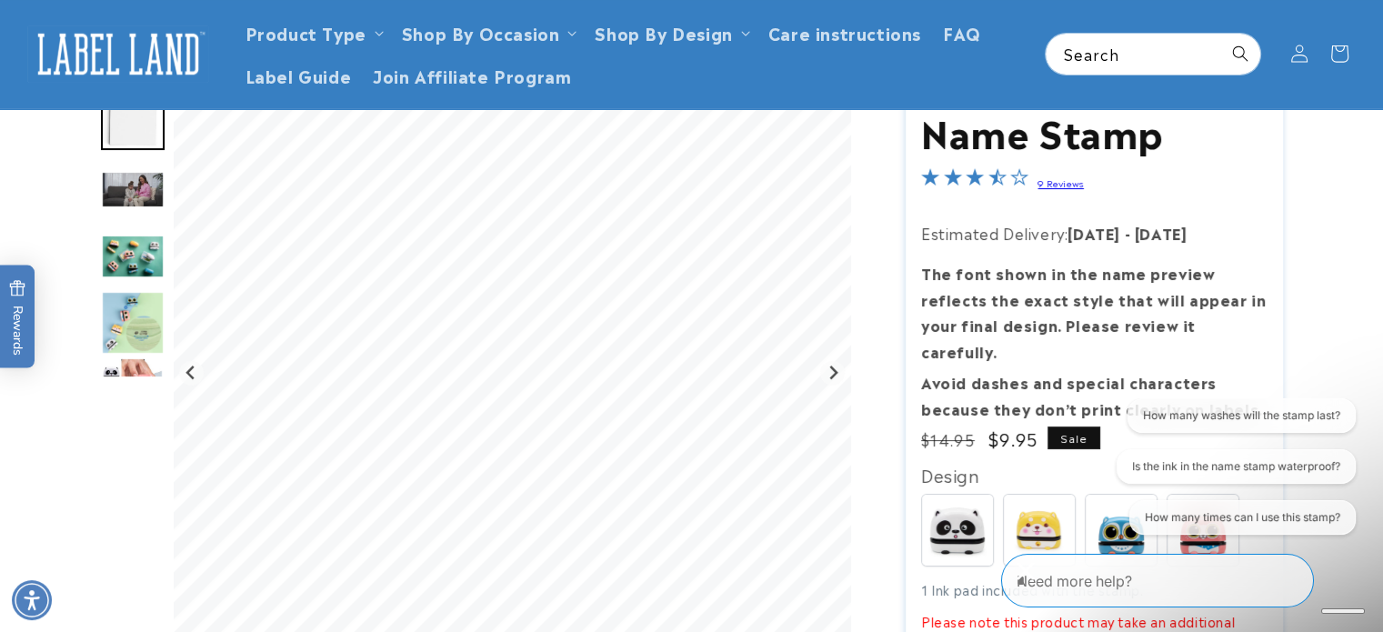
scroll to position [91, 0]
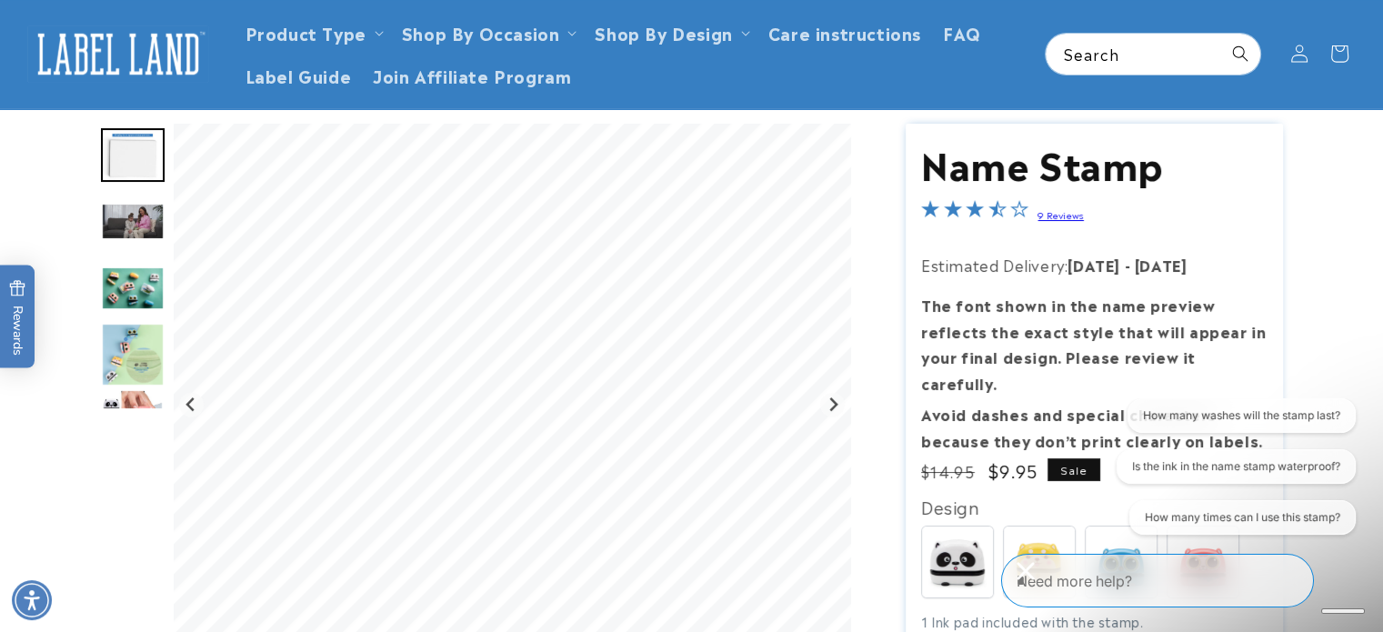
click at [122, 212] on img "Go to slide 3" at bounding box center [133, 221] width 64 height 37
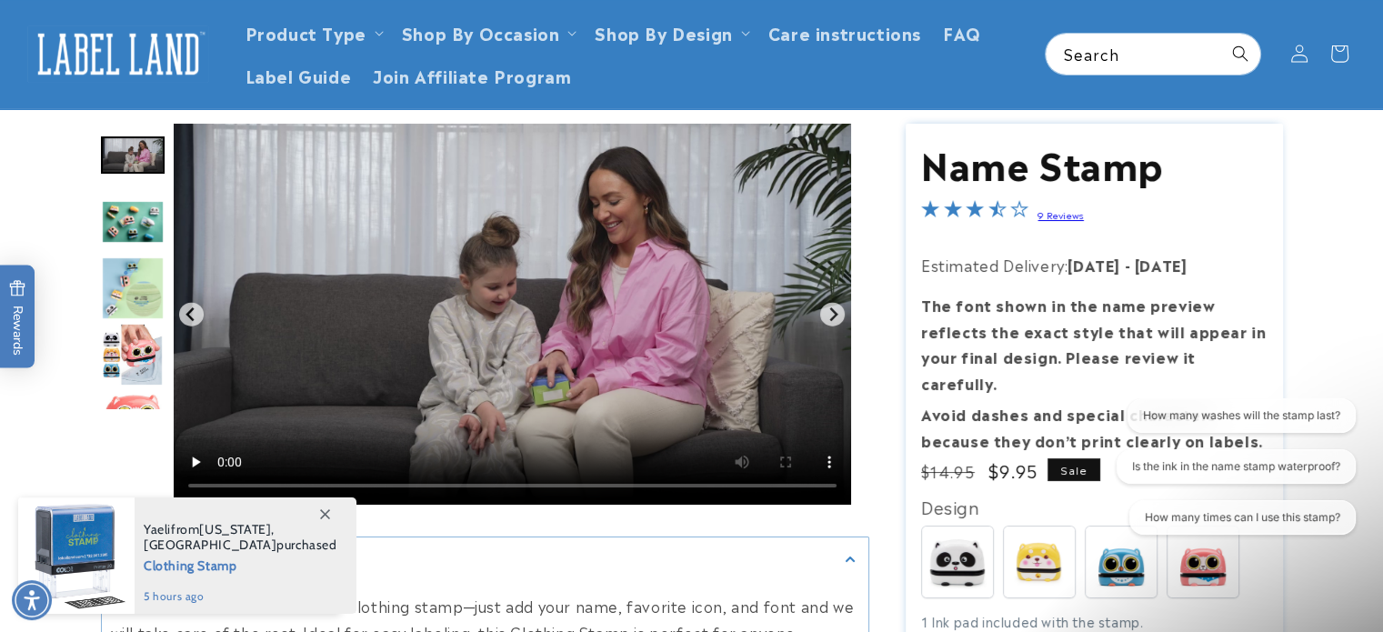
click at [134, 218] on img "Go to slide 4" at bounding box center [133, 222] width 64 height 44
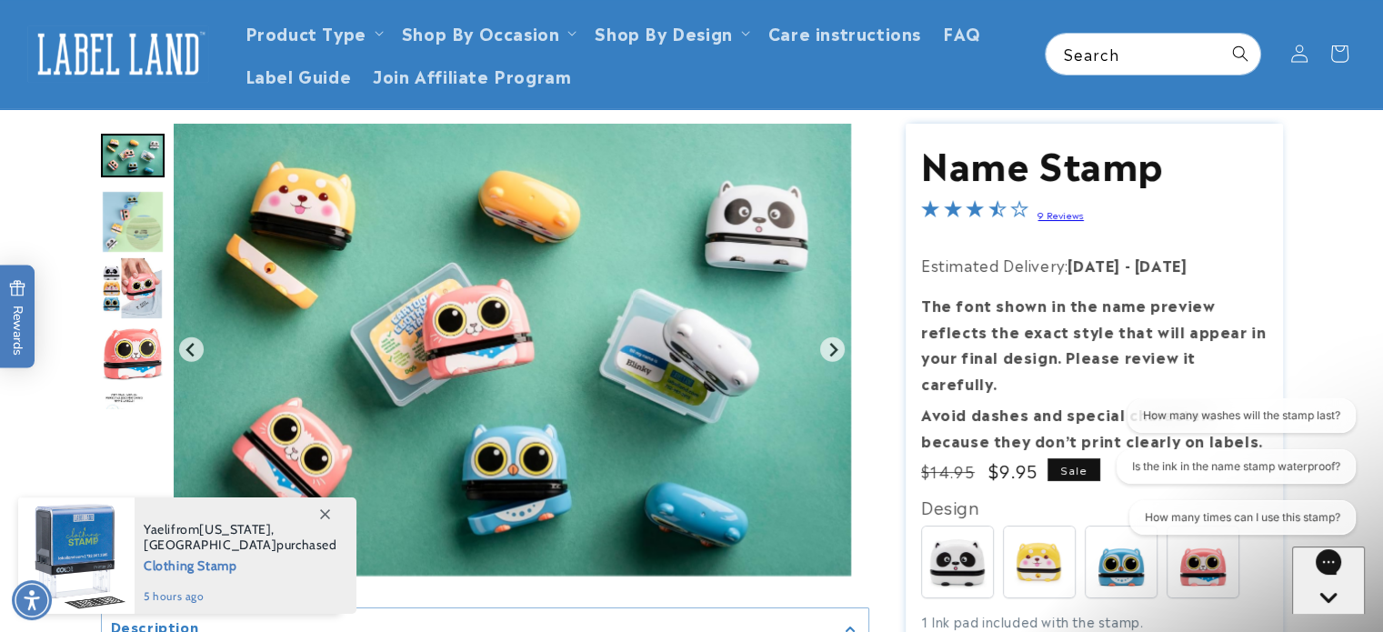
click at [147, 286] on img "Go to slide 6" at bounding box center [132, 288] width 63 height 64
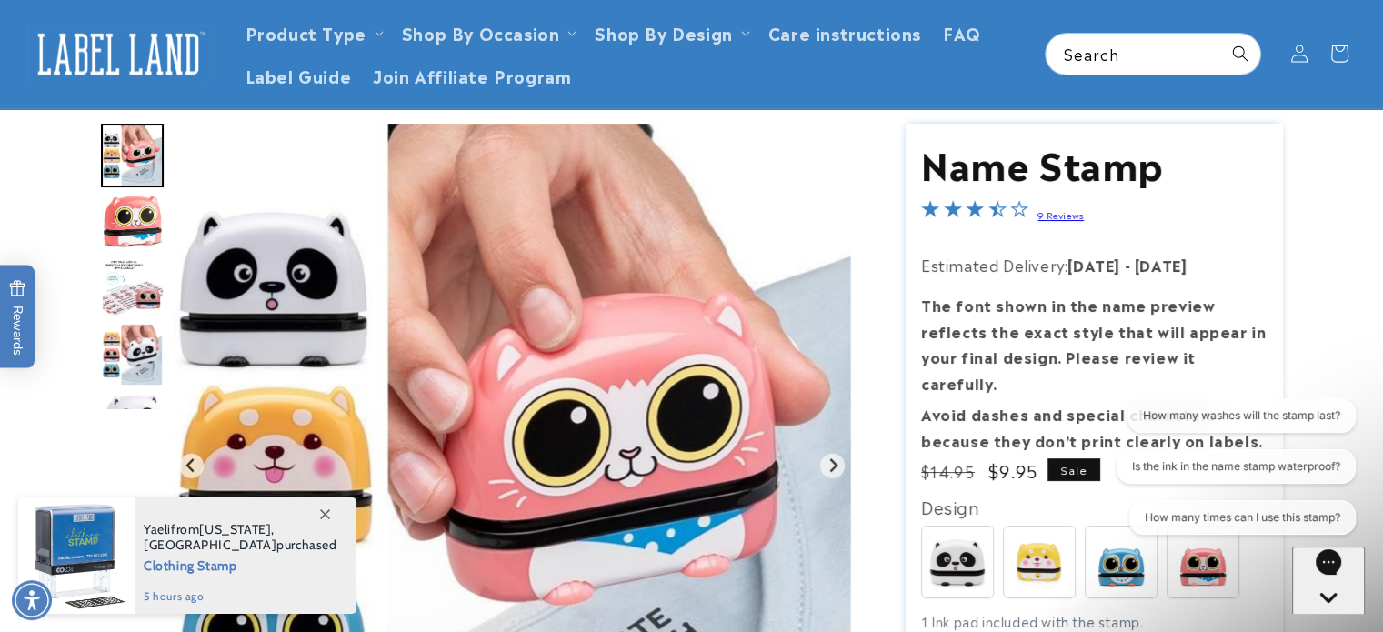
click at [127, 214] on img "Go to slide 7" at bounding box center [133, 221] width 64 height 55
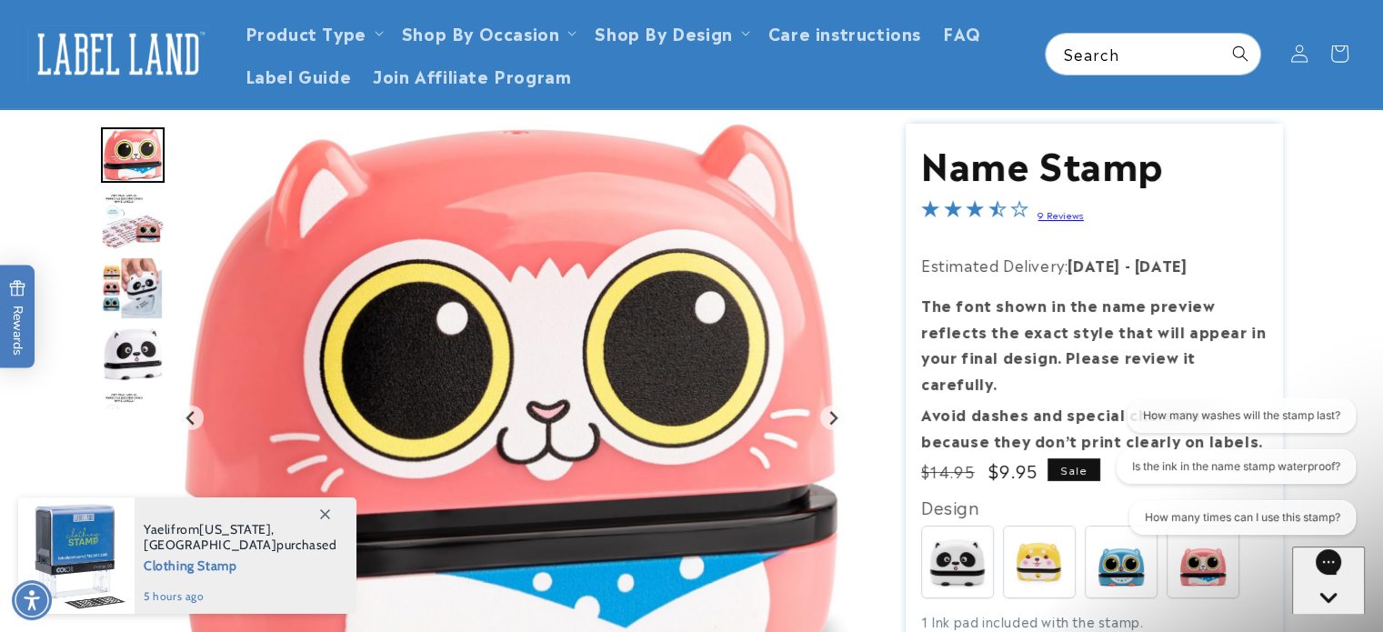
click at [133, 215] on img "Go to slide 8" at bounding box center [133, 222] width 64 height 58
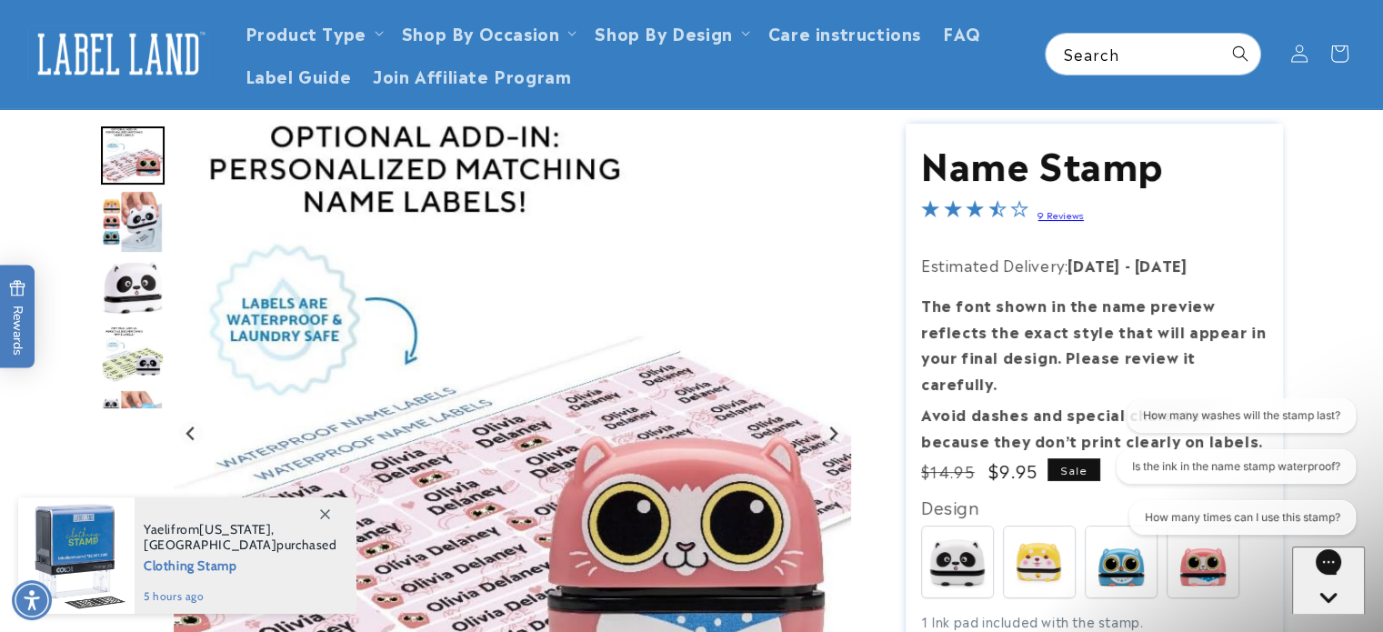
click at [148, 281] on img "Go to slide 10" at bounding box center [133, 287] width 64 height 55
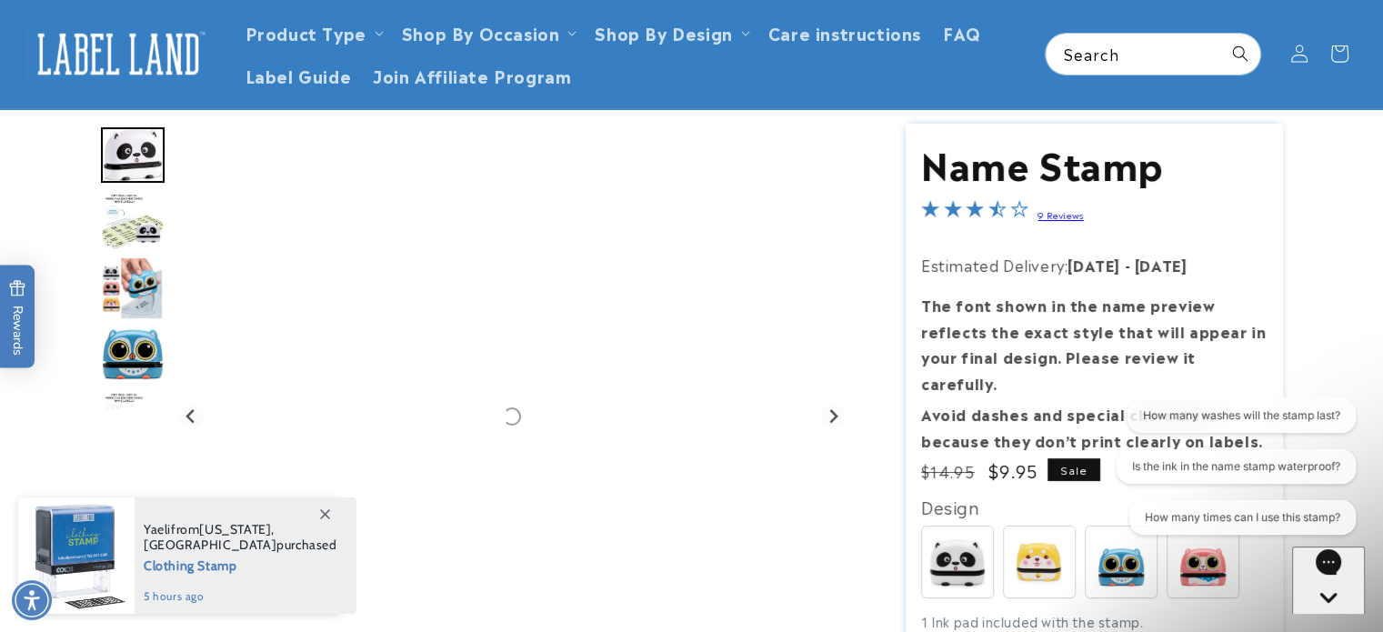
click at [130, 273] on img "Go to slide 12" at bounding box center [132, 288] width 63 height 64
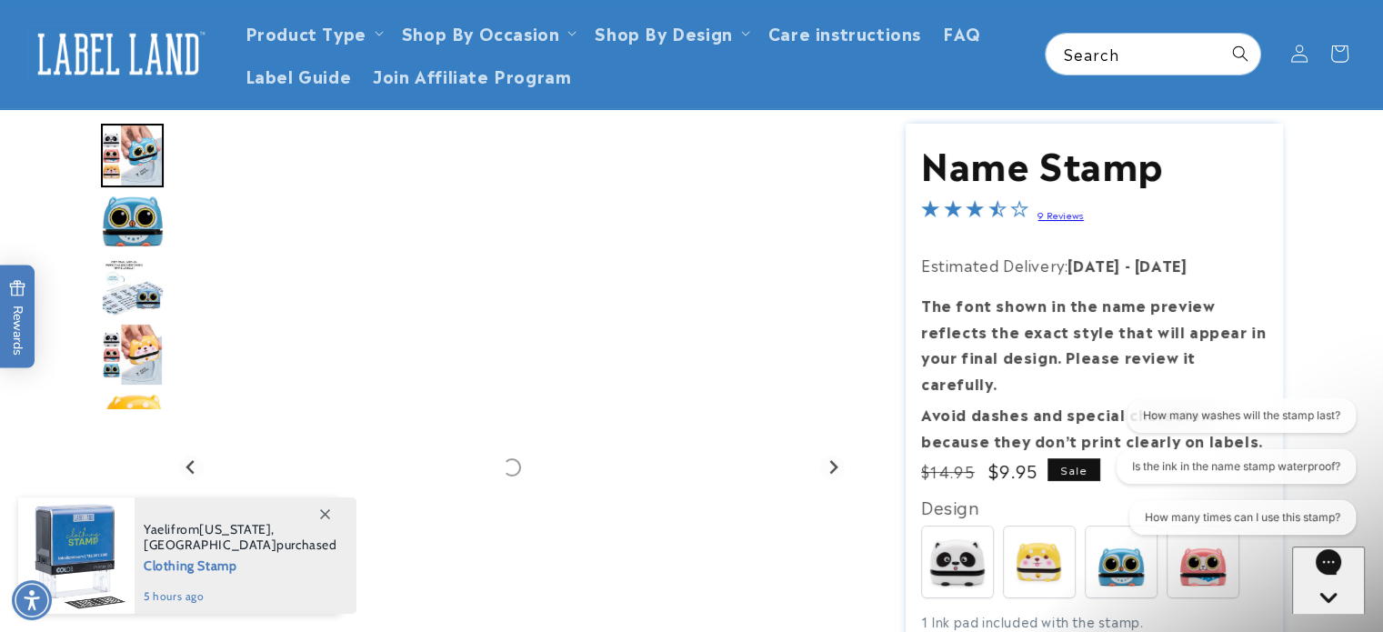
click at [122, 282] on img "Go to slide 14" at bounding box center [133, 288] width 64 height 58
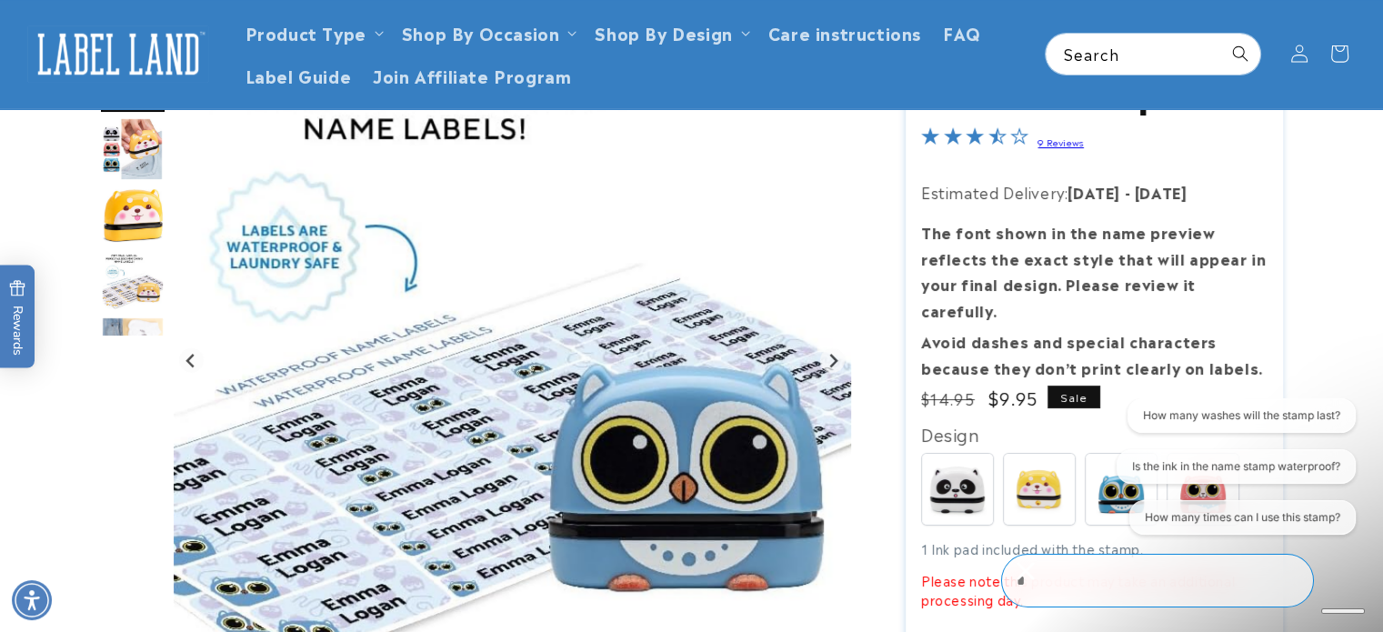
scroll to position [182, 0]
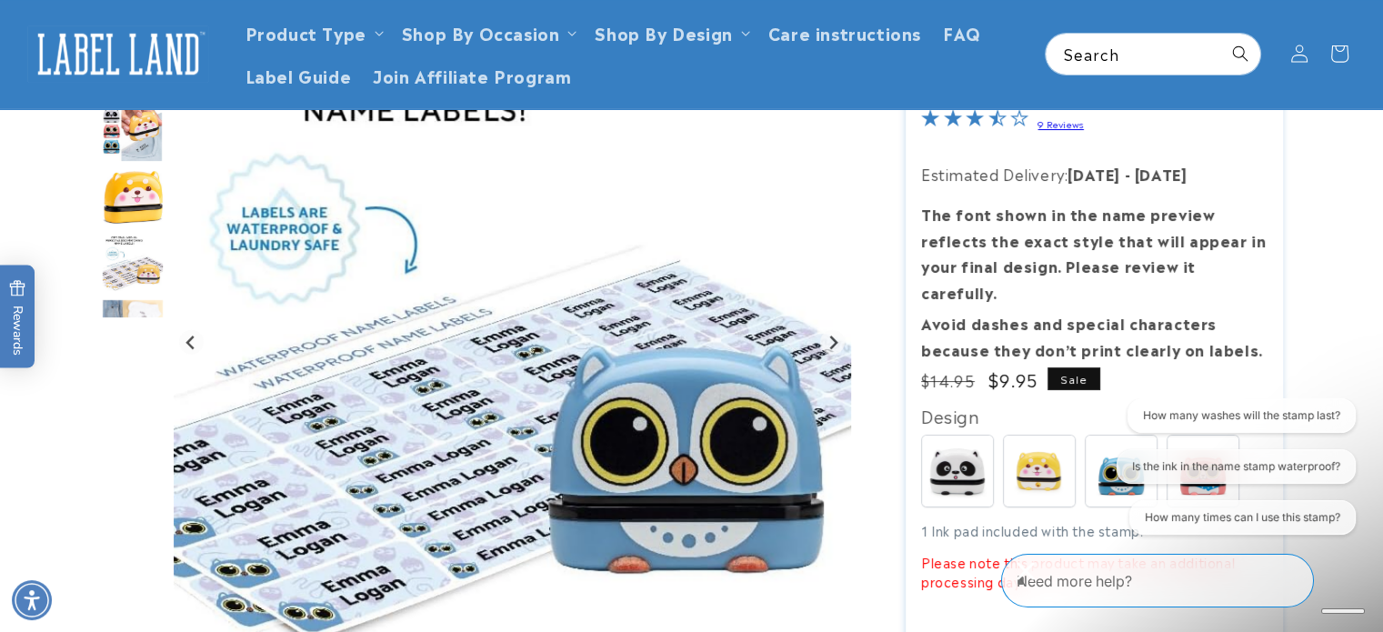
click at [125, 273] on img "Go to slide 17" at bounding box center [133, 264] width 64 height 58
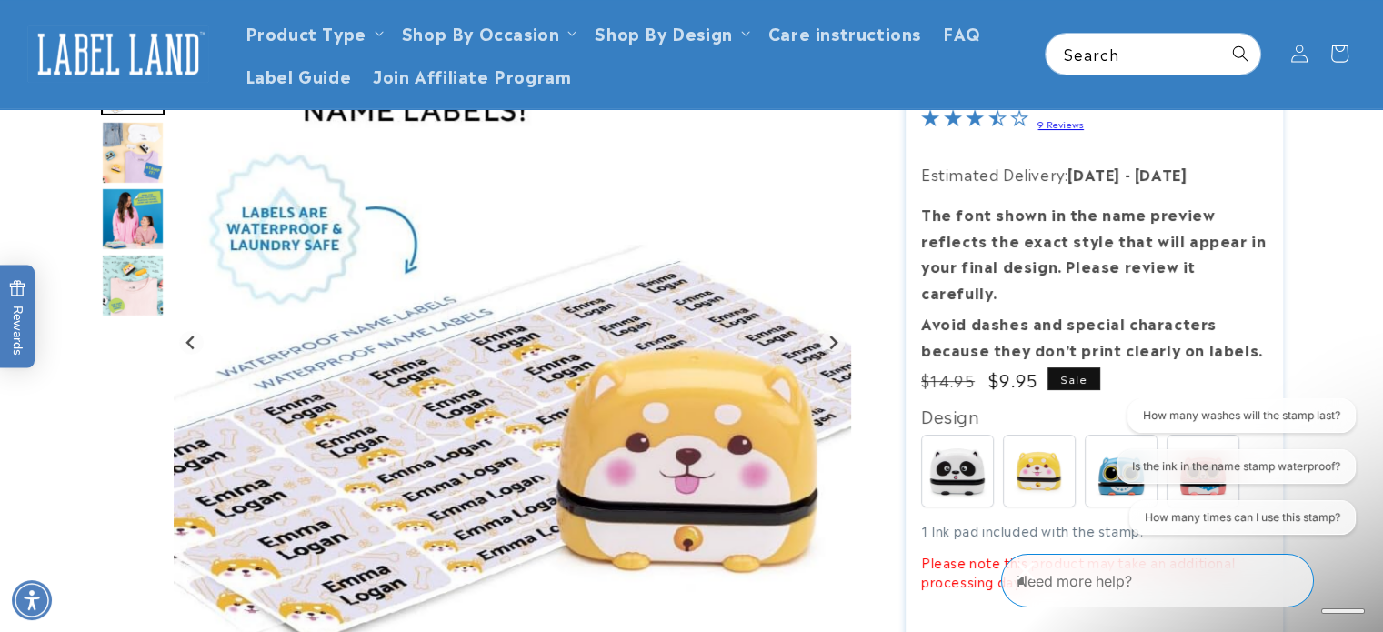
click at [132, 242] on img "Go to slide 19" at bounding box center [133, 219] width 64 height 64
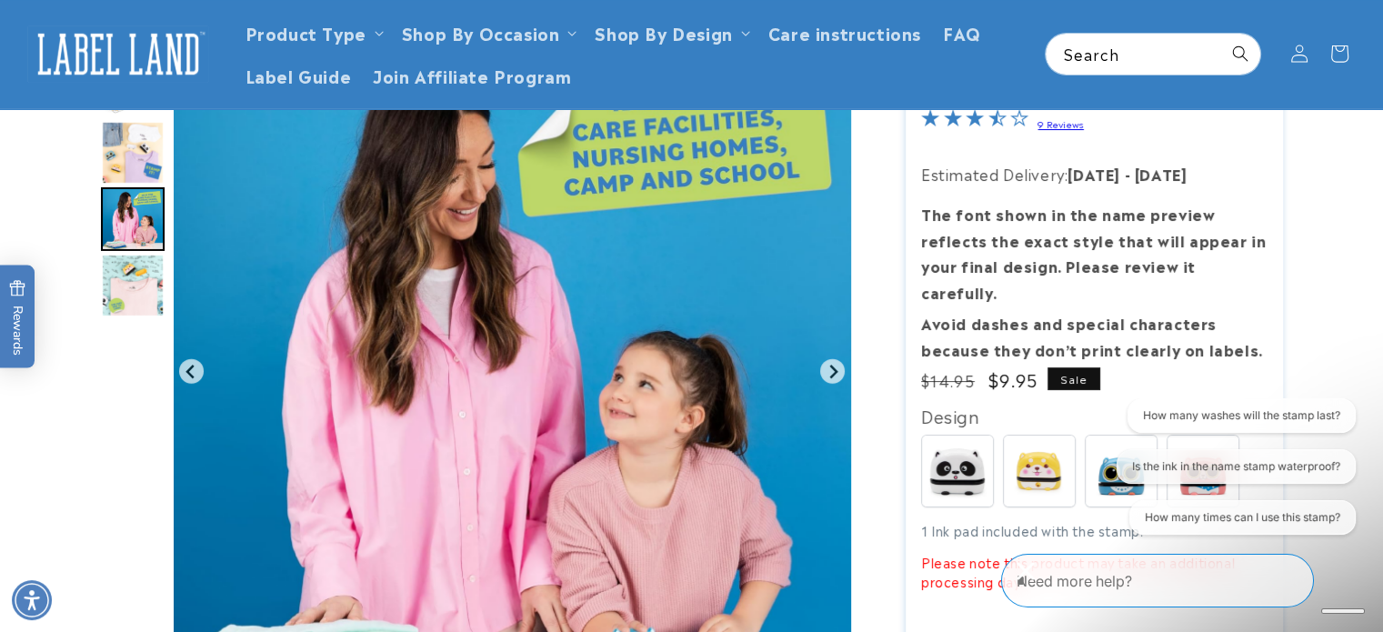
click at [134, 288] on img "Go to slide 20" at bounding box center [133, 286] width 64 height 64
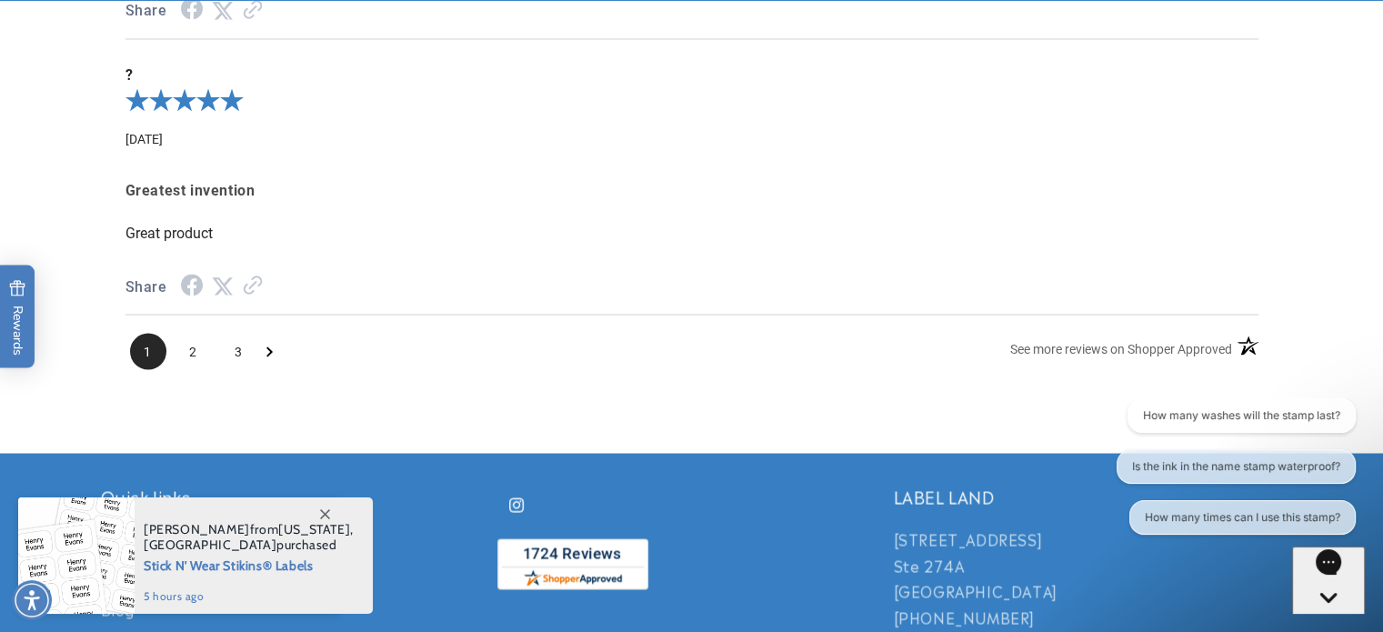
scroll to position [3728, 0]
